Goal: Information Seeking & Learning: Learn about a topic

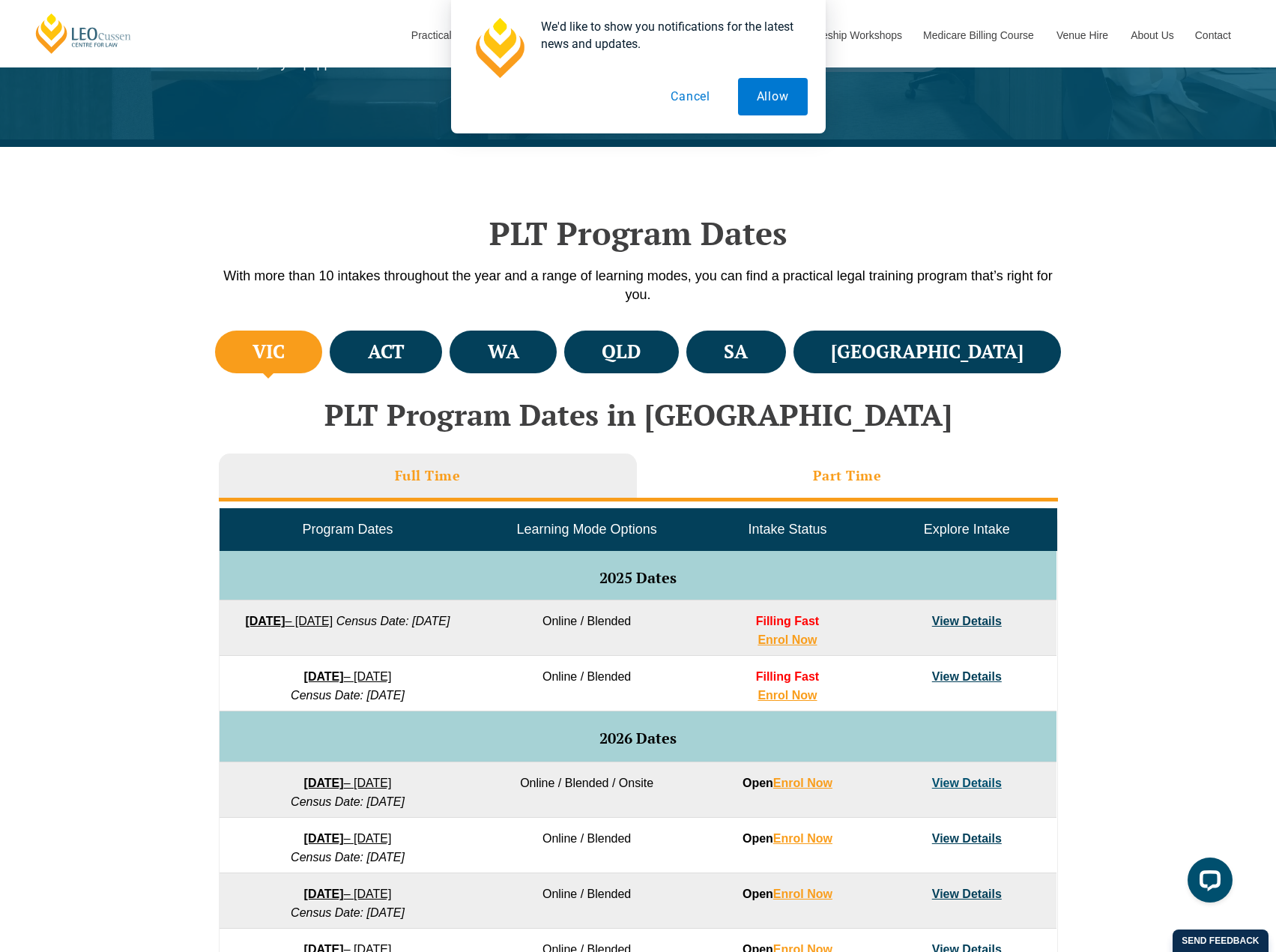
click at [821, 475] on h3 "Part Time" at bounding box center [847, 476] width 69 height 17
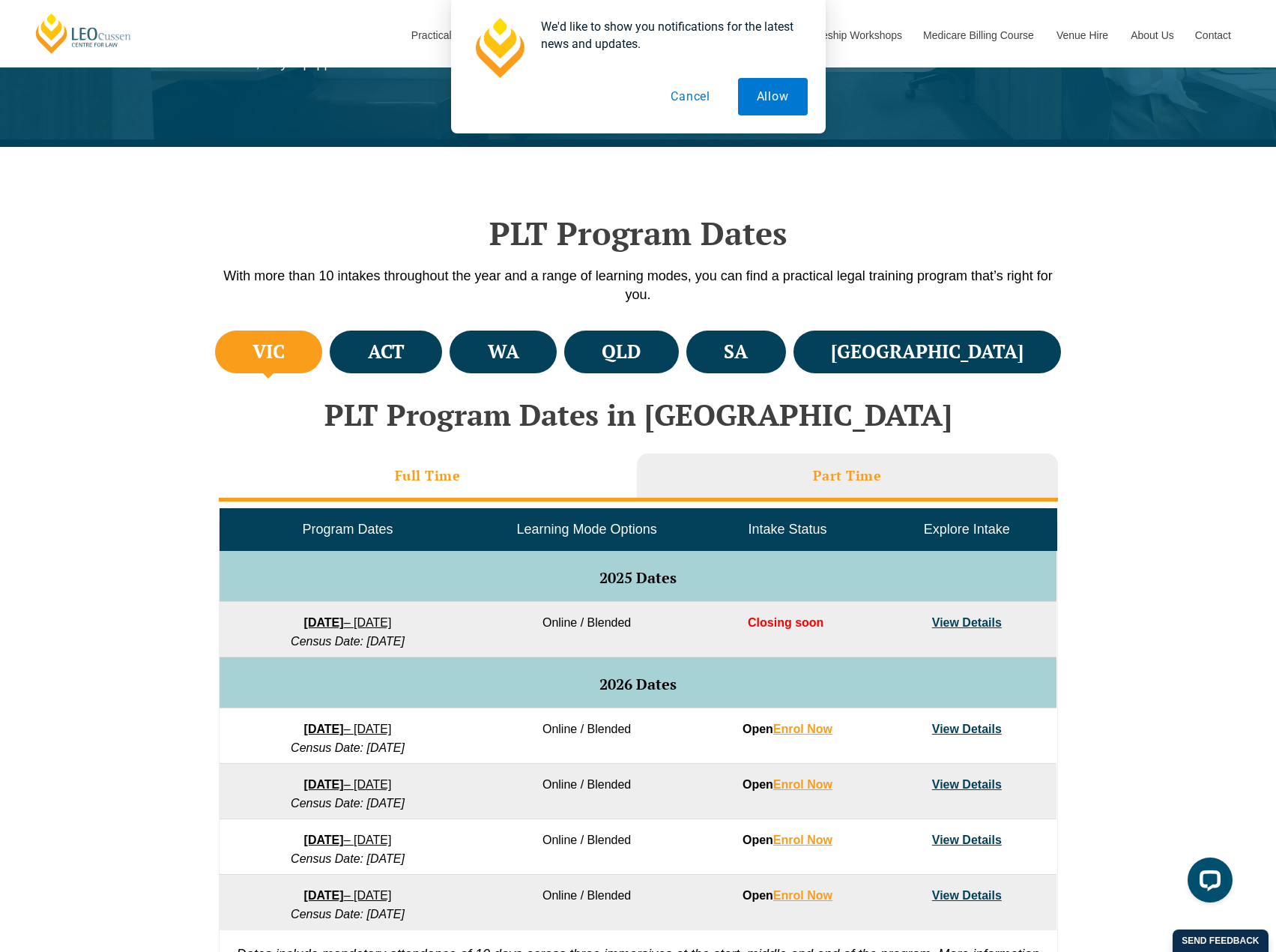
click at [554, 474] on li "Full Time" at bounding box center [427, 478] width 418 height 48
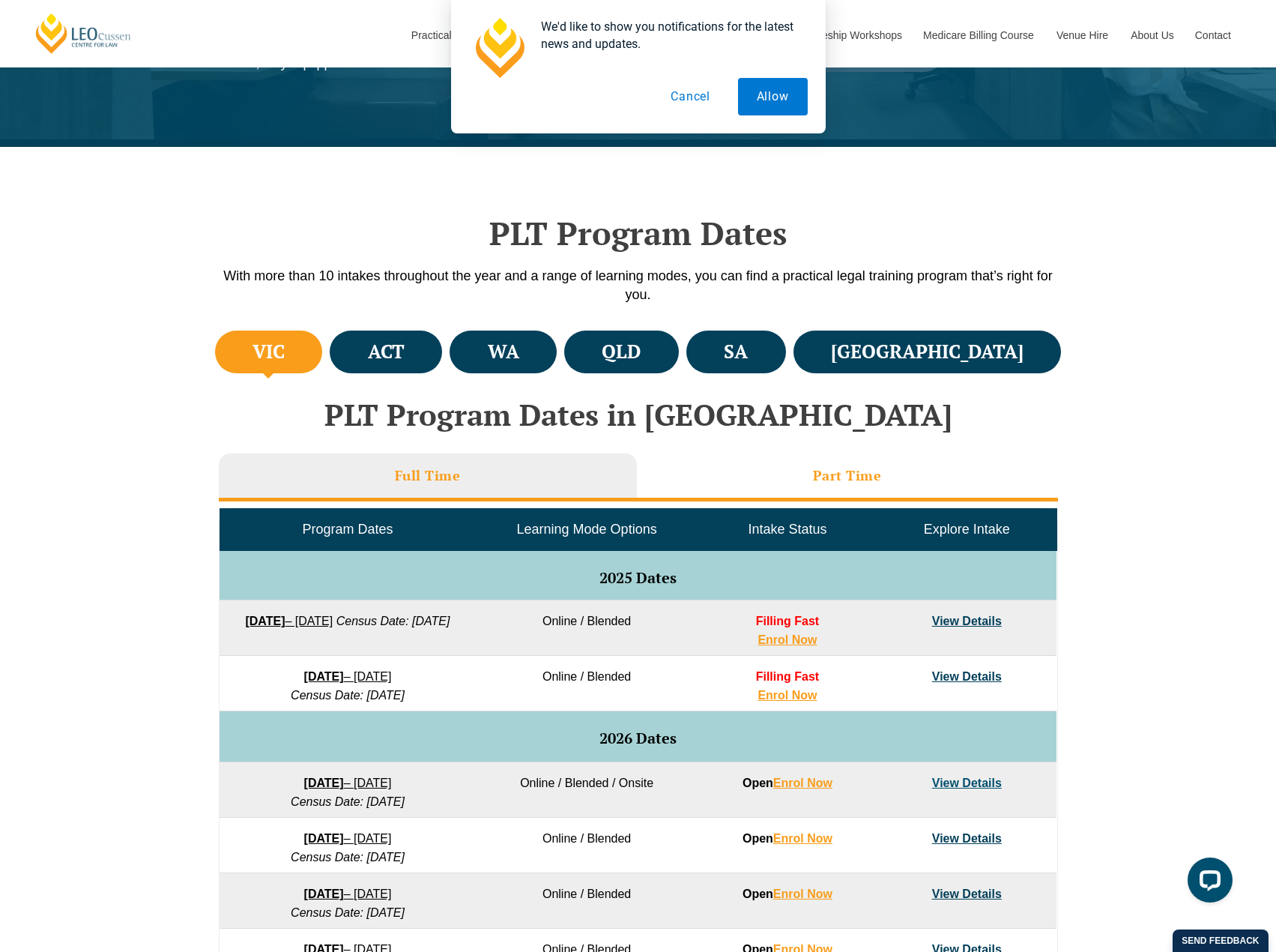
click at [776, 475] on li "Part Time" at bounding box center [847, 478] width 421 height 48
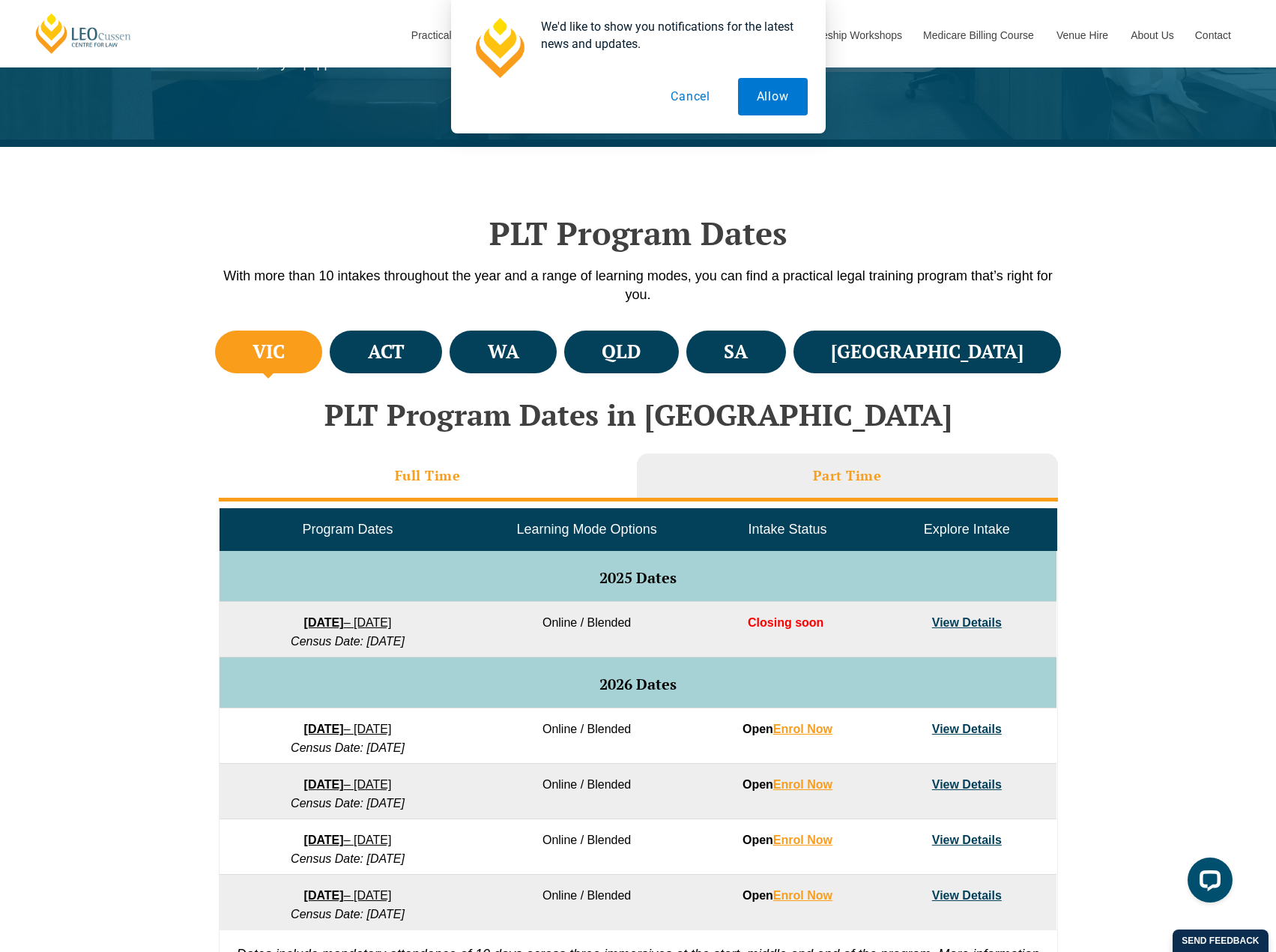
click at [542, 475] on li "Full Time" at bounding box center [427, 478] width 418 height 48
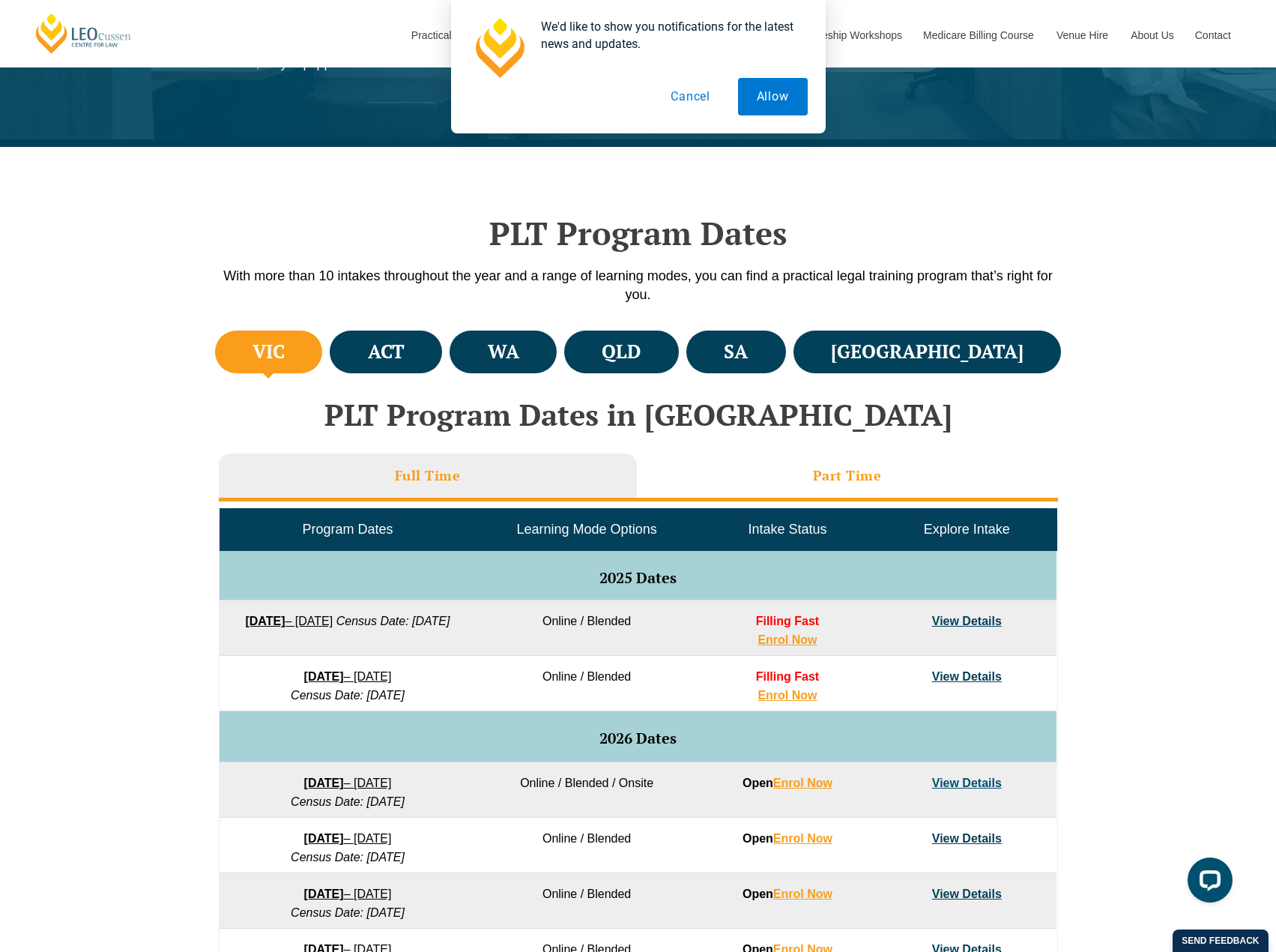
click at [807, 471] on li "Part Time" at bounding box center [847, 478] width 421 height 48
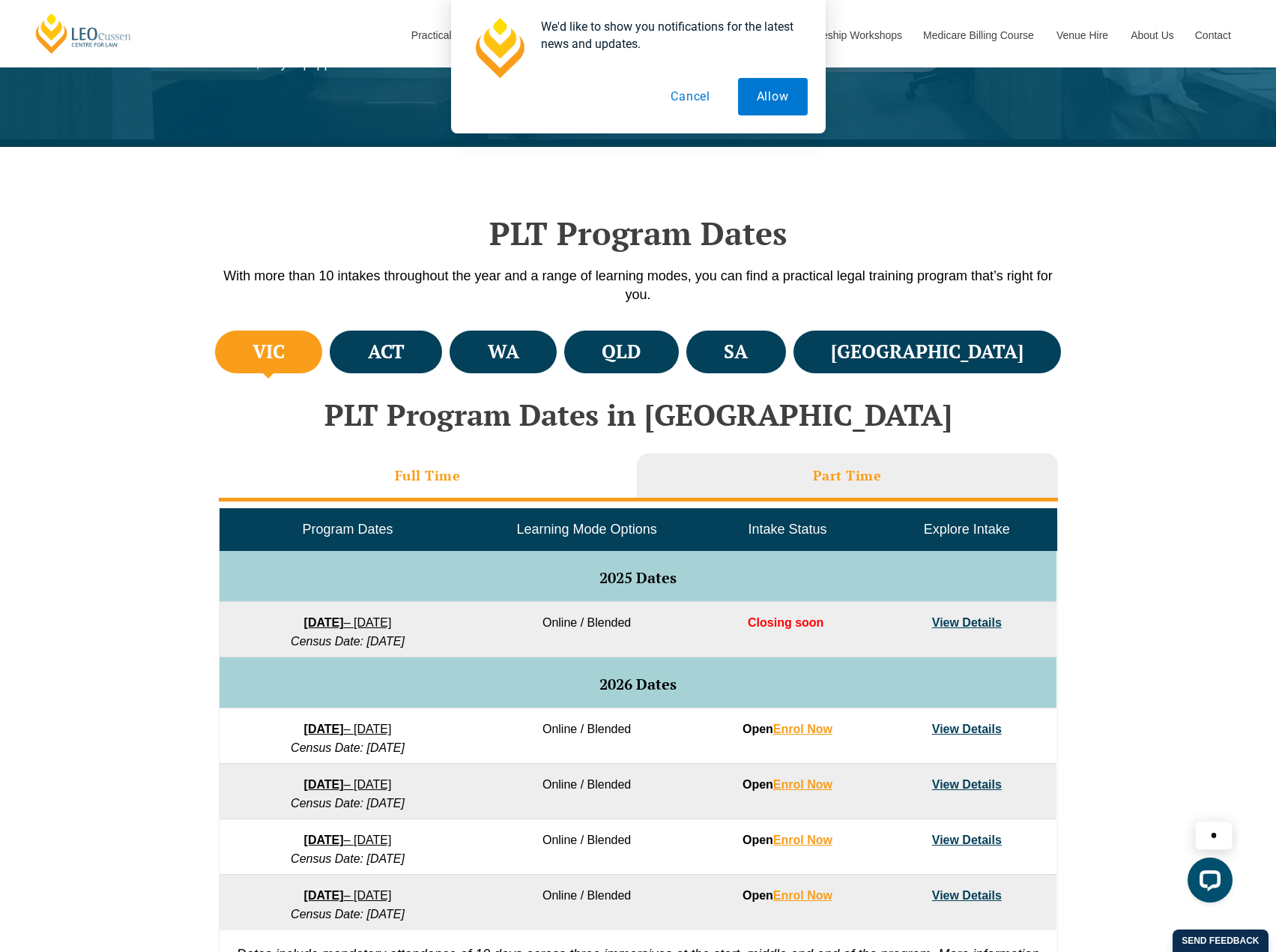
click at [467, 469] on li "Full Time" at bounding box center [427, 478] width 418 height 48
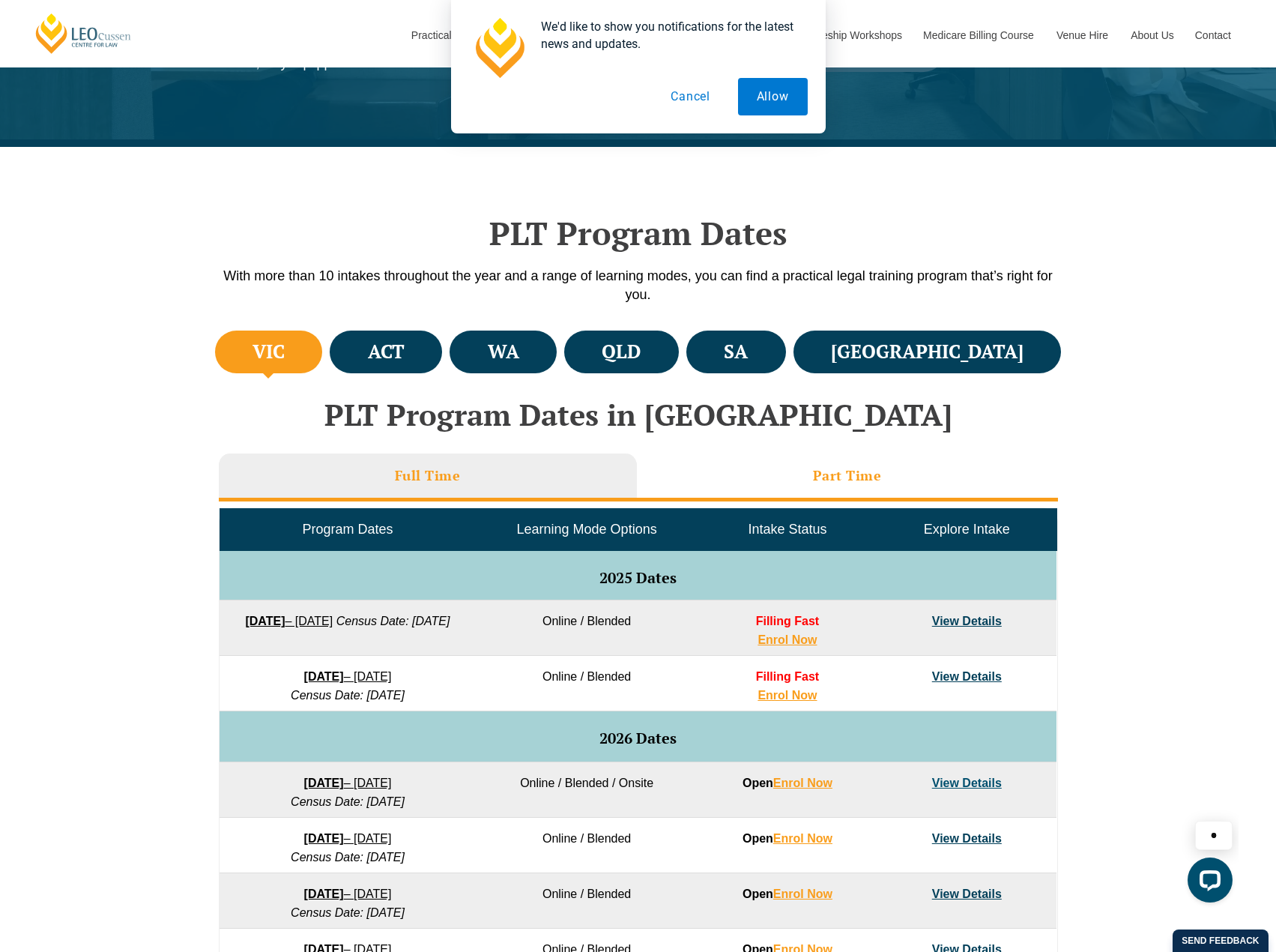
click at [851, 468] on h3 "Part Time" at bounding box center [847, 476] width 69 height 17
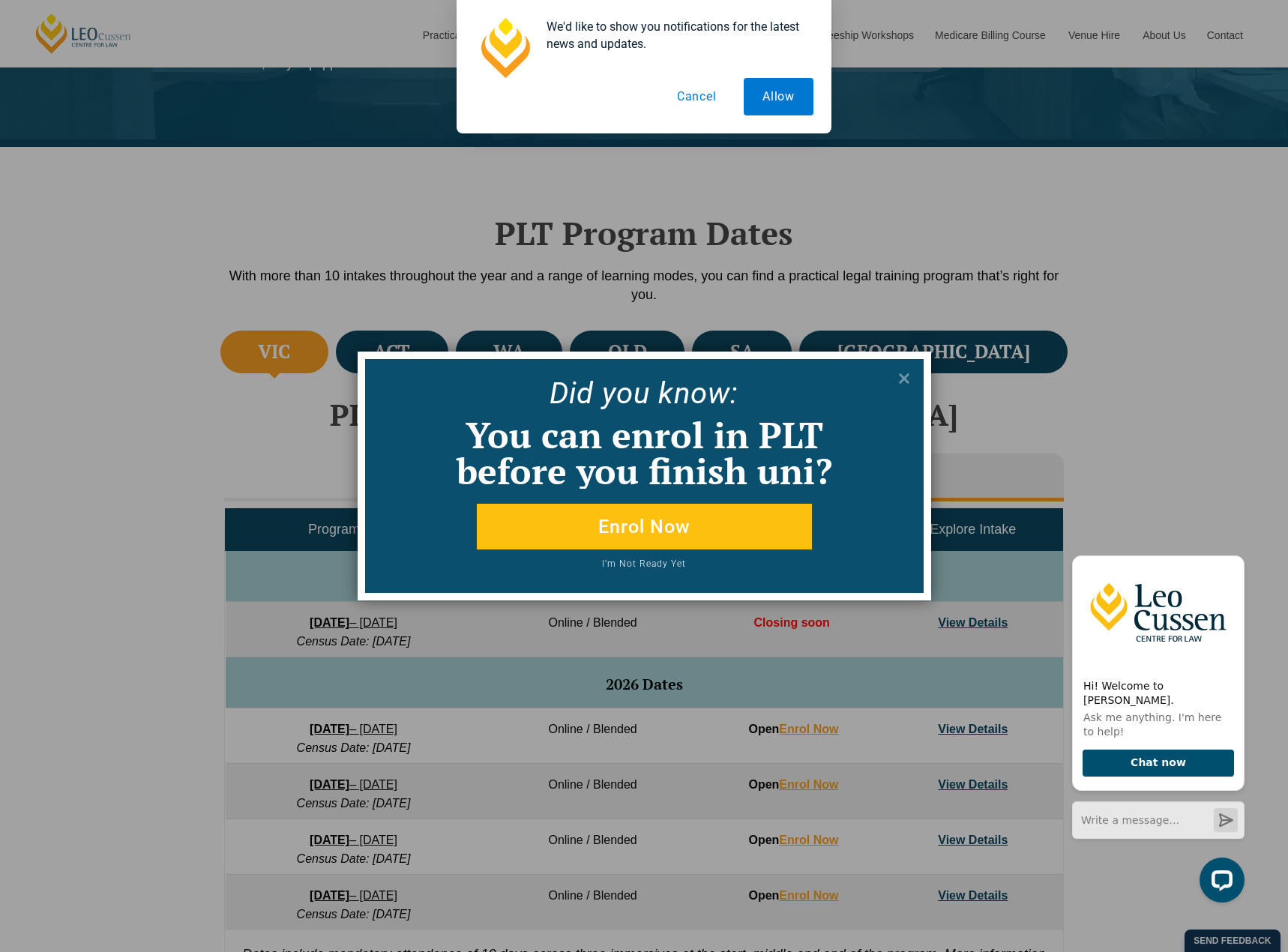
drag, startPoint x: 769, startPoint y: 96, endPoint x: 786, endPoint y: 101, distance: 17.7
click at [769, 96] on button "Allow" at bounding box center [778, 96] width 70 height 37
